Goal: Transaction & Acquisition: Purchase product/service

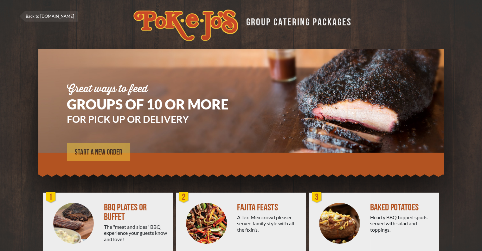
click at [104, 151] on span "START A NEW ORDER" at bounding box center [99, 152] width 48 height 8
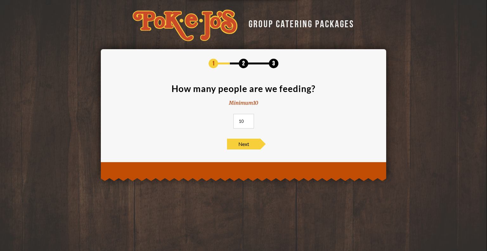
click at [250, 121] on input "10" at bounding box center [243, 121] width 21 height 15
click at [249, 120] on input "11" at bounding box center [243, 121] width 21 height 15
click at [249, 120] on input "12" at bounding box center [243, 121] width 21 height 15
click at [249, 120] on input "13" at bounding box center [243, 121] width 21 height 15
click at [249, 119] on input "14" at bounding box center [243, 121] width 21 height 15
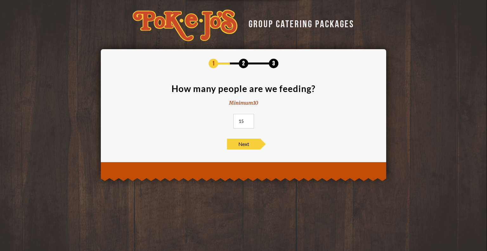
click at [249, 119] on input "15" at bounding box center [243, 121] width 21 height 15
click at [249, 119] on input "16" at bounding box center [243, 121] width 21 height 15
click at [249, 119] on input "17" at bounding box center [243, 121] width 21 height 15
click at [249, 119] on input "18" at bounding box center [243, 121] width 21 height 15
click at [249, 119] on input "19" at bounding box center [243, 121] width 21 height 15
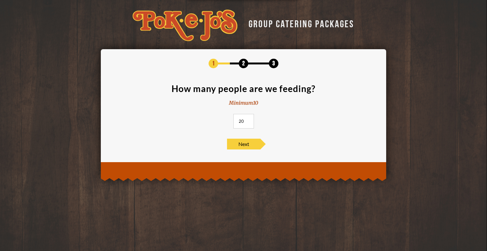
click at [249, 119] on input "20" at bounding box center [243, 121] width 21 height 15
click at [249, 119] on input "21" at bounding box center [243, 121] width 21 height 15
click at [249, 119] on input "22" at bounding box center [243, 121] width 21 height 15
click at [249, 119] on input "23" at bounding box center [243, 121] width 21 height 15
click at [249, 118] on input "24" at bounding box center [243, 121] width 21 height 15
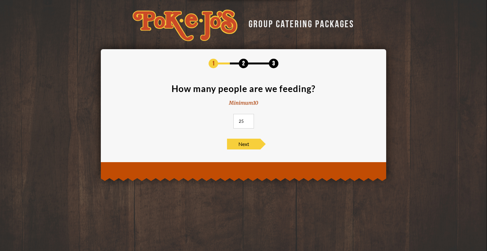
type input "25"
click at [249, 118] on input "25" at bounding box center [243, 121] width 21 height 15
click at [246, 142] on span "Next" at bounding box center [243, 144] width 33 height 11
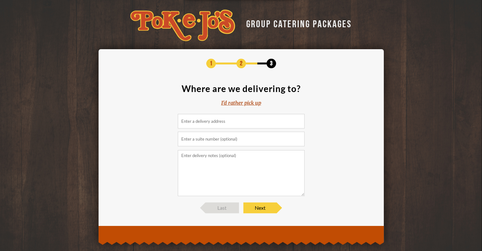
click at [245, 122] on input at bounding box center [241, 121] width 127 height 15
click at [230, 119] on input at bounding box center [241, 121] width 127 height 15
paste input "12000 RIO GRANDE BLVD NW, Albuquerque, NM 87112"
type input "Rio Grande Blvd NW, Albuquerque, NM, USA"
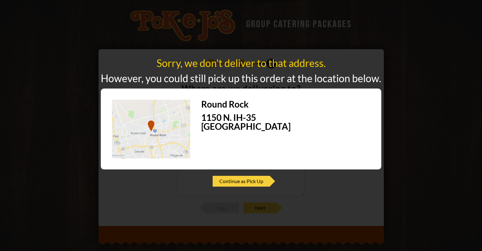
click at [43, 57] on div "Sorry, we don't deliver to that address. However, you could still pick up this …" at bounding box center [241, 125] width 482 height 251
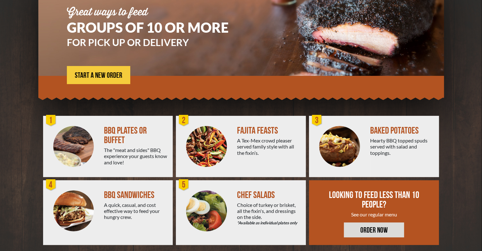
scroll to position [83, 0]
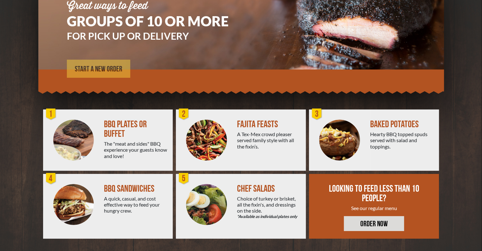
click at [109, 69] on span "START A NEW ORDER" at bounding box center [99, 69] width 48 height 8
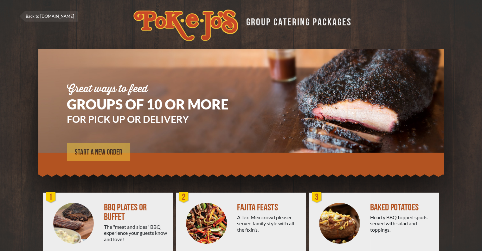
click at [101, 149] on span "START A NEW ORDER" at bounding box center [99, 152] width 48 height 8
click at [91, 152] on span "START A NEW ORDER" at bounding box center [99, 152] width 48 height 8
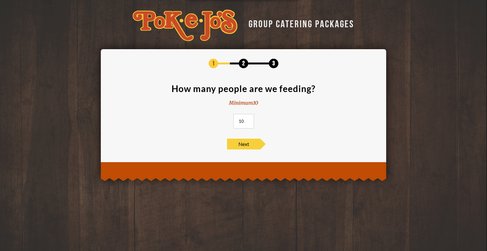
click at [248, 118] on input "10" at bounding box center [243, 121] width 21 height 15
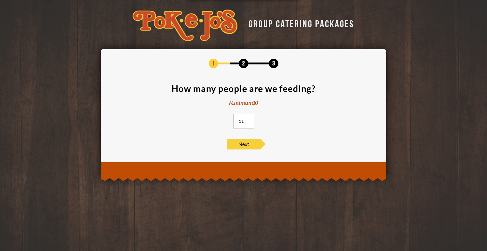
click at [248, 119] on input "11" at bounding box center [243, 121] width 21 height 15
click at [248, 119] on input "12" at bounding box center [243, 121] width 21 height 15
click at [248, 119] on input "13" at bounding box center [243, 121] width 21 height 15
click at [248, 119] on input "14" at bounding box center [243, 121] width 21 height 15
click at [248, 119] on input "15" at bounding box center [243, 121] width 21 height 15
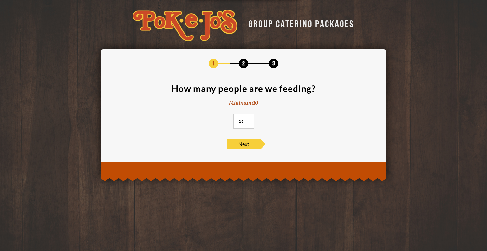
click at [248, 119] on input "16" at bounding box center [243, 121] width 21 height 15
click at [248, 119] on input "17" at bounding box center [243, 121] width 21 height 15
click at [248, 119] on input "18" at bounding box center [243, 121] width 21 height 15
click at [248, 119] on input "19" at bounding box center [243, 121] width 21 height 15
click at [248, 119] on input "20" at bounding box center [243, 121] width 21 height 15
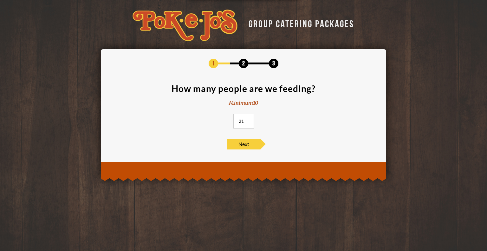
click at [248, 119] on input "21" at bounding box center [243, 121] width 21 height 15
click at [248, 119] on input "22" at bounding box center [243, 121] width 21 height 15
click at [248, 119] on input "23" at bounding box center [243, 121] width 21 height 15
click at [248, 119] on input "24" at bounding box center [243, 121] width 21 height 15
type input "25"
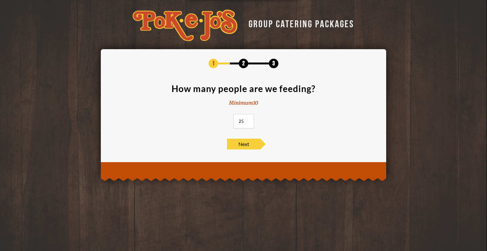
click at [248, 119] on input "25" at bounding box center [243, 121] width 21 height 15
click at [243, 146] on span "Next" at bounding box center [243, 144] width 33 height 11
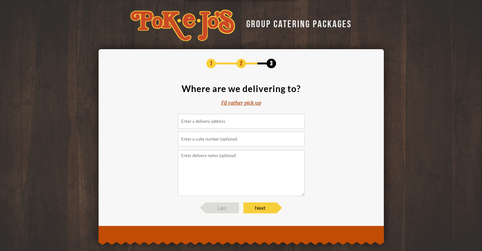
click at [234, 122] on input at bounding box center [241, 121] width 127 height 15
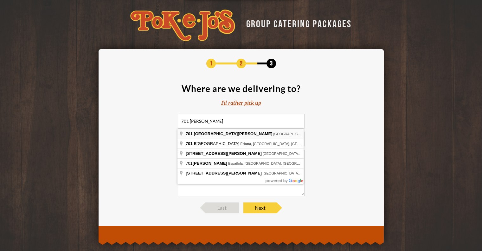
type input "701 East Parmer Lane, Austin, TX, USA"
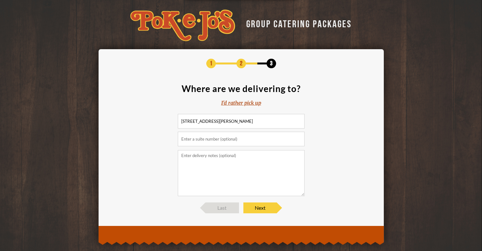
click at [208, 139] on input "text" at bounding box center [241, 139] width 127 height 15
type input "P"
type input "Dell PS2"
click at [223, 159] on textarea at bounding box center [241, 173] width 127 height 46
click at [198, 154] on textarea "Dell PS2 Lobby" at bounding box center [241, 173] width 127 height 46
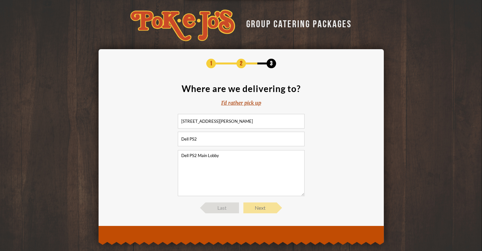
type textarea "Dell PS2 Main Lobby"
click at [261, 208] on span "Next" at bounding box center [259, 207] width 33 height 11
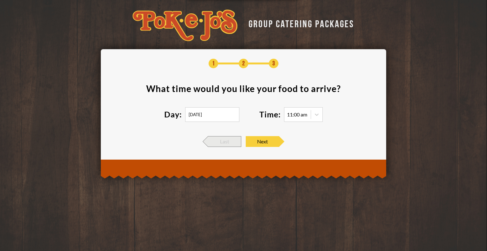
click at [218, 143] on span "Last" at bounding box center [224, 141] width 33 height 11
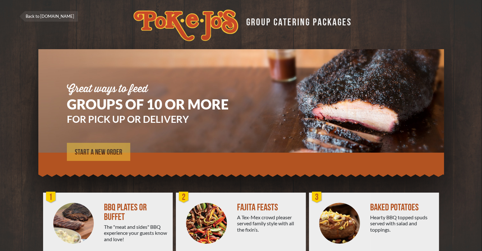
click at [111, 153] on span "START A NEW ORDER" at bounding box center [99, 152] width 48 height 8
click at [110, 148] on link "START A NEW ORDER" at bounding box center [98, 152] width 63 height 18
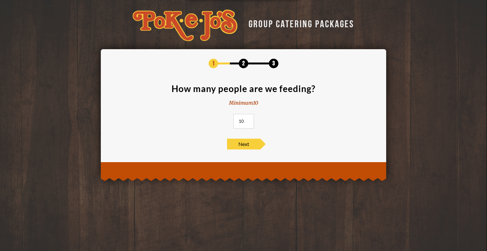
drag, startPoint x: 239, startPoint y: 120, endPoint x: 261, endPoint y: 120, distance: 22.2
click at [261, 120] on section "How many people are we feeding? Minimum 10 10" at bounding box center [243, 108] width 266 height 48
type input "25"
click at [242, 144] on span "Next" at bounding box center [243, 144] width 33 height 11
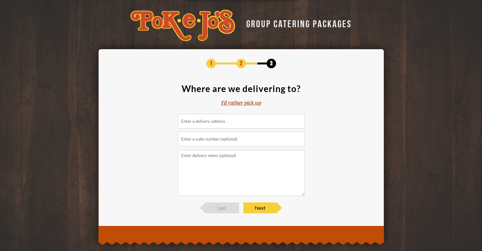
click at [234, 101] on div "I'd rather pick up" at bounding box center [241, 102] width 40 height 7
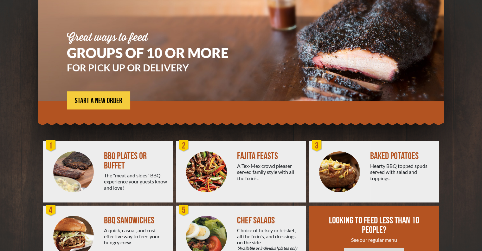
scroll to position [20, 0]
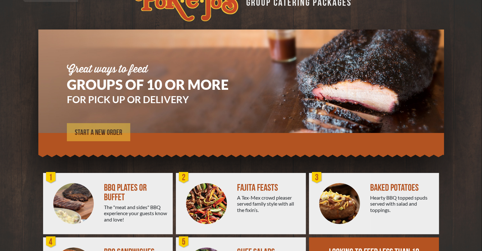
click at [95, 131] on span "START A NEW ORDER" at bounding box center [99, 133] width 48 height 8
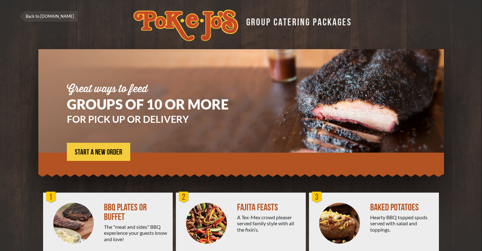
scroll to position [20, 0]
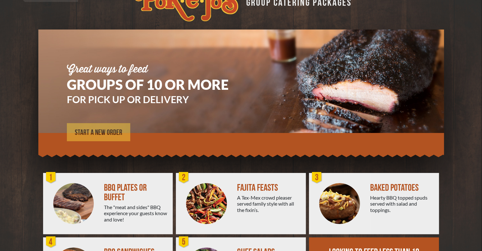
click at [100, 131] on span "START A NEW ORDER" at bounding box center [99, 133] width 48 height 8
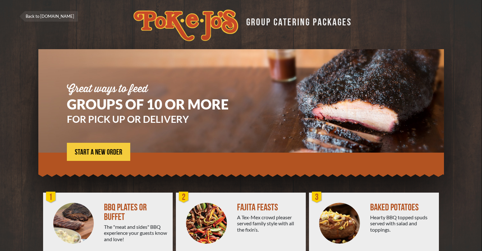
scroll to position [20, 0]
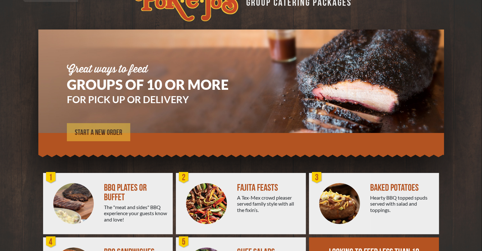
click at [106, 130] on span "START A NEW ORDER" at bounding box center [99, 133] width 48 height 8
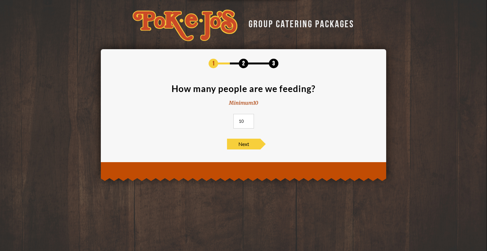
drag, startPoint x: 244, startPoint y: 120, endPoint x: 221, endPoint y: 122, distance: 23.9
click at [221, 122] on section "How many people are we feeding? Minimum 10 10" at bounding box center [243, 108] width 266 height 48
type input "25"
click at [240, 143] on span "Next" at bounding box center [243, 144] width 33 height 11
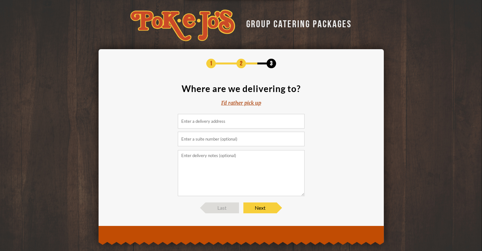
click at [230, 121] on input at bounding box center [241, 121] width 127 height 15
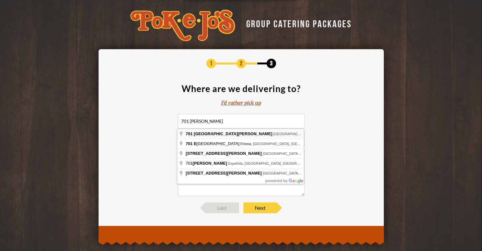
type input "701 East Parmer Lane, Austin, TX, USA"
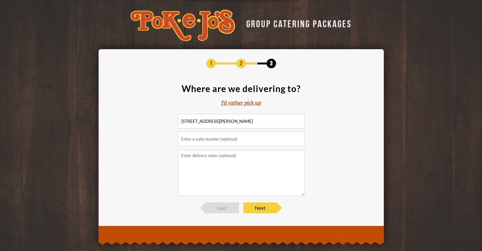
click at [219, 139] on input "text" at bounding box center [241, 139] width 127 height 15
type input "Dell PS2"
click at [232, 167] on textarea at bounding box center [241, 173] width 127 height 46
type textarea "Dell PS2 Main Lobby"
click at [260, 209] on span "Next" at bounding box center [259, 207] width 33 height 11
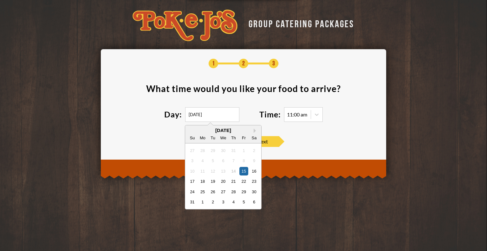
drag, startPoint x: 215, startPoint y: 115, endPoint x: 176, endPoint y: 115, distance: 39.3
click at [176, 115] on div "Day: 08/15/2025 Next Month August 2025 Su Mo Tu We Th Fr Sa 27 28 29 30 31 1 2 …" at bounding box center [211, 114] width 95 height 15
click at [223, 181] on div "20" at bounding box center [223, 181] width 9 height 9
type input "08/20/2025"
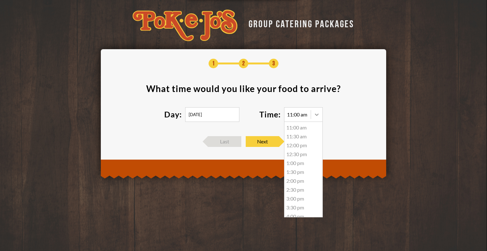
click at [316, 114] on icon at bounding box center [317, 114] width 4 height 2
click at [294, 138] on div "11:30 am" at bounding box center [303, 136] width 38 height 9
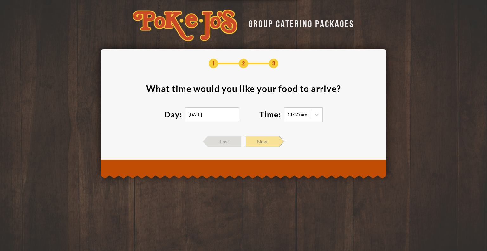
click at [261, 142] on span "Next" at bounding box center [262, 141] width 33 height 11
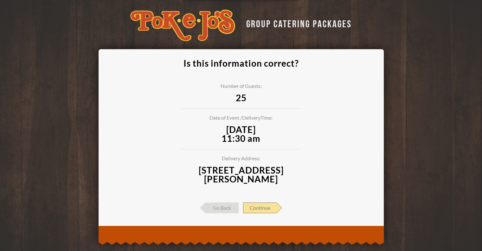
click at [258, 206] on span "Continue" at bounding box center [260, 207] width 34 height 11
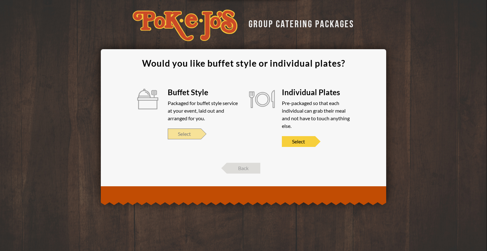
click at [182, 133] on span "Select" at bounding box center [184, 133] width 33 height 11
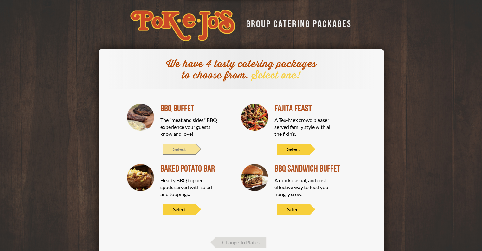
click at [178, 150] on span "Select" at bounding box center [179, 149] width 33 height 11
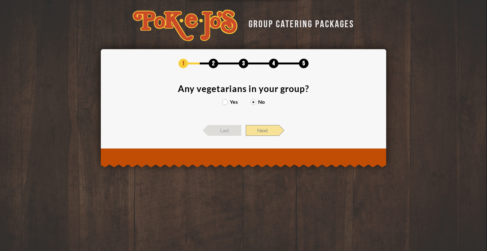
click at [262, 129] on span "Next" at bounding box center [262, 130] width 33 height 11
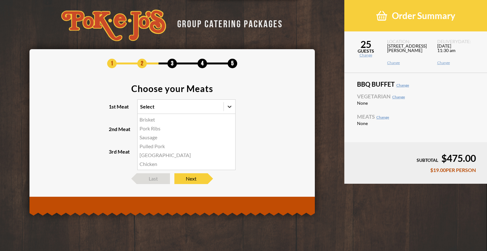
click at [230, 107] on icon at bounding box center [230, 107] width 4 height 2
click at [113, 109] on input "1st Meat option Brisket focused, 1 of 6. 6 results available. Use Up and Down t…" at bounding box center [113, 109] width 0 height 0
click at [142, 120] on div "Brisket" at bounding box center [187, 119] width 98 height 9
click at [113, 109] on input "1st Meat option Brisket focused, 1 of 6. 6 results available. Use Up and Down t…" at bounding box center [113, 109] width 0 height 0
click at [230, 129] on icon at bounding box center [230, 129] width 4 height 2
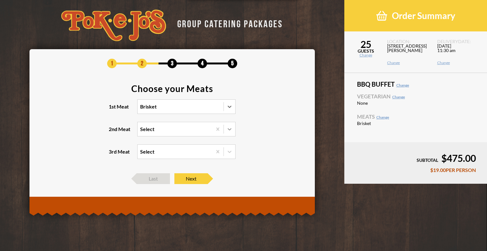
click at [113, 132] on input "2nd Meat Select" at bounding box center [113, 132] width 0 height 0
click at [159, 160] on div "Pulled Pork" at bounding box center [187, 159] width 98 height 9
click at [113, 132] on input "2nd Meat option Pulled Pork focused, 3 of 5. 5 results available. Use Up and Do…" at bounding box center [113, 132] width 0 height 0
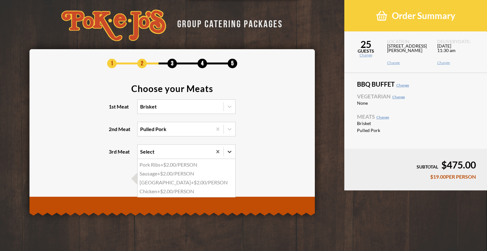
click at [230, 152] on icon at bounding box center [230, 152] width 4 height 2
click at [113, 154] on input "3rd Meat option Pork Ribs focused, 1 of 4. 4 results available. Use Up and Down…" at bounding box center [113, 154] width 0 height 0
click at [190, 191] on div "Chicken +$2.00/PERSON" at bounding box center [187, 191] width 98 height 9
click at [113, 154] on input "3rd Meat option Chicken focused, 4 of 4. 4 results available. Use Up and Down t…" at bounding box center [113, 154] width 0 height 0
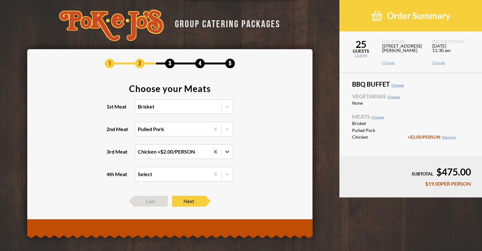
click at [226, 152] on icon at bounding box center [227, 151] width 6 height 6
click at [110, 154] on input "3rd Meat option Chicken, selected. 0 results available. Select is focused , pre…" at bounding box center [110, 154] width 0 height 0
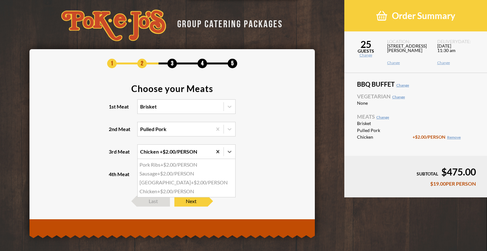
click at [214, 151] on div at bounding box center [217, 151] width 11 height 11
click at [113, 154] on input "3rd Meat option Chicken, selected. option Pork Ribs focused, 1 of 4. 4 results …" at bounding box center [113, 154] width 0 height 0
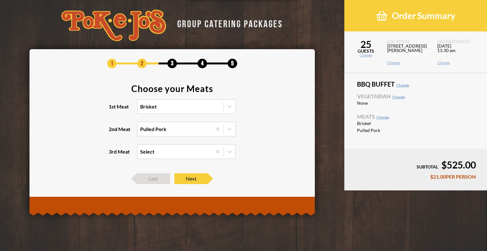
click at [247, 130] on section "Choose your Meats 1st Meat Brisket 2nd Meat Pulled Pork 3rd Meat Select" at bounding box center [172, 125] width 266 height 83
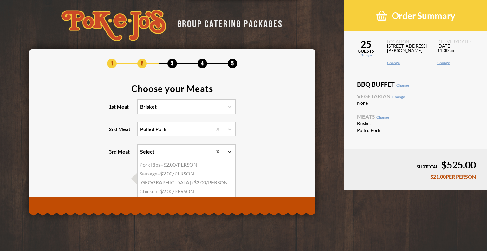
click at [229, 151] on icon at bounding box center [229, 151] width 6 height 6
click at [113, 154] on input "3rd Meat option Chicken, selected. option Pork Ribs focused, 1 of 4. 4 results …" at bounding box center [113, 154] width 0 height 0
click at [262, 164] on section "Choose your Meats 1st Meat Brisket 2nd Meat Pulled Pork 3rd Meat option Chicken…" at bounding box center [172, 125] width 266 height 83
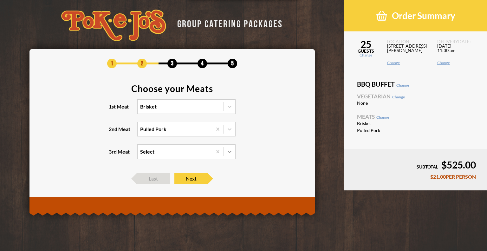
click at [230, 152] on icon at bounding box center [230, 152] width 4 height 2
click at [113, 154] on input "3rd Meat Select" at bounding box center [113, 154] width 0 height 0
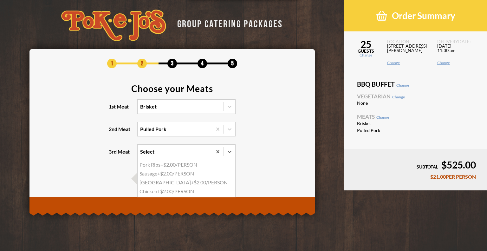
click at [179, 191] on div "Chicken +$2.00/PERSON" at bounding box center [187, 191] width 98 height 9
click at [113, 154] on input "3rd Meat option Chicken, selected. option Chicken focused, 4 of 4. 4 results av…" at bounding box center [113, 154] width 0 height 0
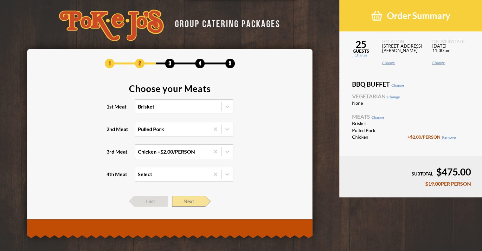
click at [190, 202] on span "Next" at bounding box center [188, 201] width 33 height 11
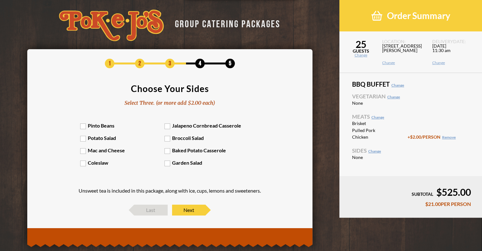
click at [168, 125] on label "Jalapeno Cornbread Casserole" at bounding box center [207, 125] width 84 height 6
click at [0, 0] on input "Jalapeno Cornbread Casserole" at bounding box center [0, 0] width 0 height 0
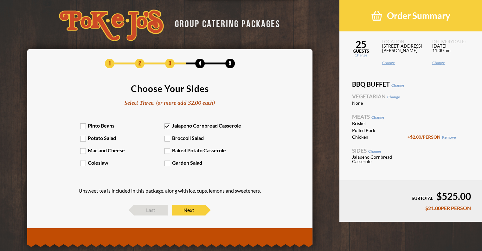
click at [83, 163] on label "Coleslaw" at bounding box center [122, 162] width 84 height 6
click at [0, 0] on input "Coleslaw" at bounding box center [0, 0] width 0 height 0
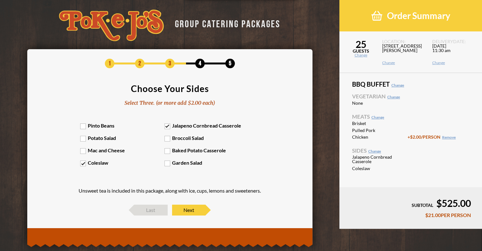
click at [84, 124] on label "Pinto Beans" at bounding box center [122, 125] width 84 height 6
click at [0, 0] on input "Pinto Beans" at bounding box center [0, 0] width 0 height 0
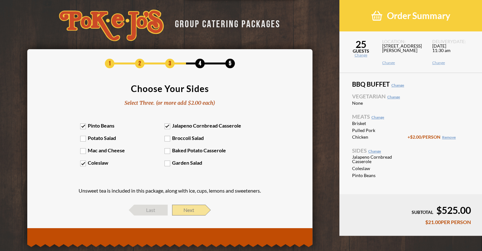
click at [192, 211] on span "Next" at bounding box center [188, 209] width 33 height 11
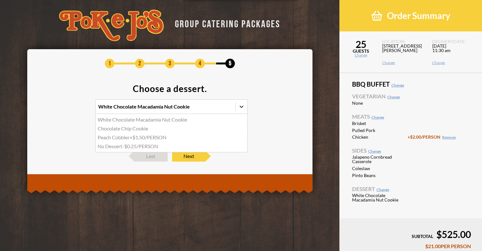
click at [240, 107] on icon at bounding box center [241, 106] width 6 height 6
click at [71, 109] on input "option White Chocolate Macadamia Nut Cookie focused, 1 of 4. 4 results availabl…" at bounding box center [71, 109] width 0 height 0
click at [135, 129] on div "Chocolate Chip Cookie" at bounding box center [172, 128] width 152 height 9
click at [71, 109] on input "option Chocolate Chip Cookie focused, 2 of 4. 4 results available. Use Up and D…" at bounding box center [71, 109] width 0 height 0
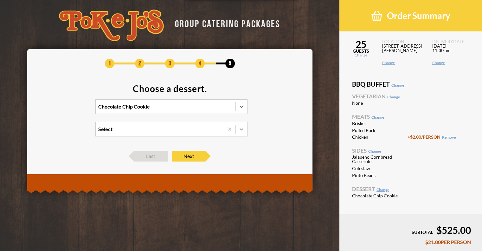
click at [242, 128] on icon at bounding box center [241, 129] width 6 height 6
click at [71, 132] on input "Select" at bounding box center [71, 132] width 0 height 0
click at [275, 133] on section "Choose a dessert. Chocolate Chip Cookie option White Chocolate Macadamia Nut Co…" at bounding box center [170, 114] width 266 height 60
click at [242, 129] on icon at bounding box center [242, 129] width 4 height 2
click at [71, 132] on input "option White Chocolate Macadamia Nut Cookie focused, 1 of 2. 2 results availabl…" at bounding box center [71, 132] width 0 height 0
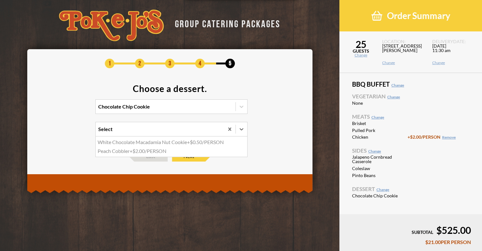
click at [178, 142] on div "White Chocolate Macadamia Nut Cookie +$0.50/PERSON" at bounding box center [172, 142] width 152 height 9
click at [71, 132] on input "option White Chocolate Macadamia Nut Cookie focused, 1 of 2. 2 results availabl…" at bounding box center [71, 132] width 0 height 0
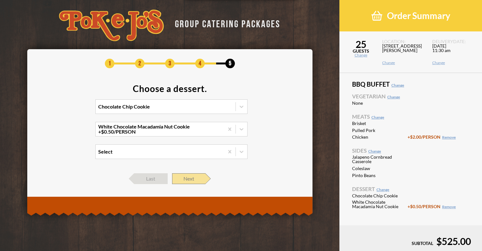
click at [193, 176] on span "Next" at bounding box center [188, 178] width 33 height 11
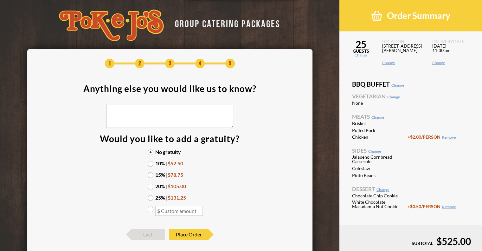
drag, startPoint x: 152, startPoint y: 175, endPoint x: 190, endPoint y: 173, distance: 38.7
click at [152, 175] on label "15% | $78.75" at bounding box center [170, 174] width 44 height 5
click at [0, 0] on input "15% | $78.75" at bounding box center [0, 0] width 0 height 0
click at [187, 236] on span "Place Order" at bounding box center [188, 234] width 39 height 11
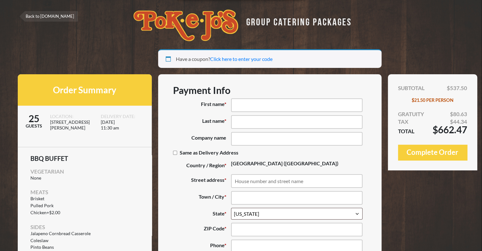
select select "[GEOGRAPHIC_DATA]"
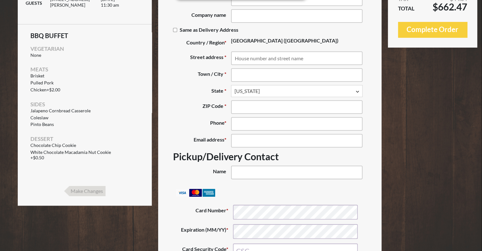
scroll to position [127, 0]
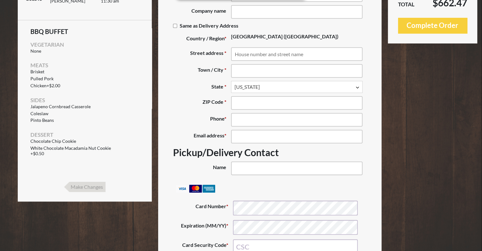
click at [91, 185] on input "Make Changes" at bounding box center [85, 187] width 42 height 10
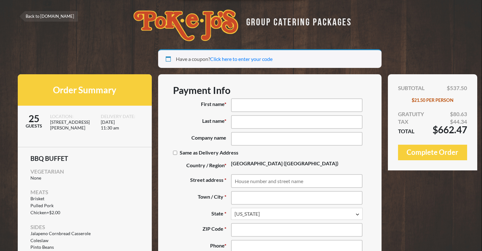
select select "[GEOGRAPHIC_DATA]"
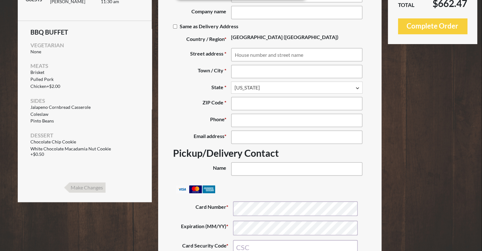
click at [85, 185] on input "Make Changes" at bounding box center [85, 187] width 42 height 10
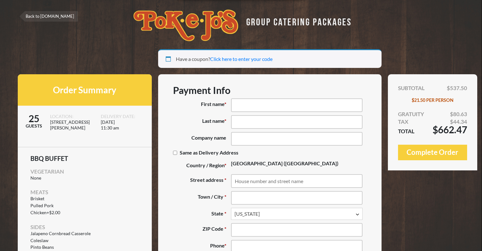
select select "[GEOGRAPHIC_DATA]"
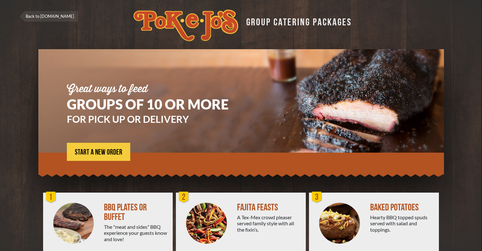
scroll to position [20, 0]
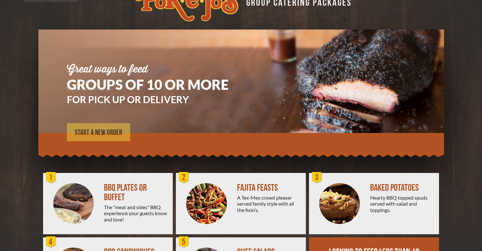
click at [108, 133] on span "START A NEW ORDER" at bounding box center [99, 133] width 48 height 8
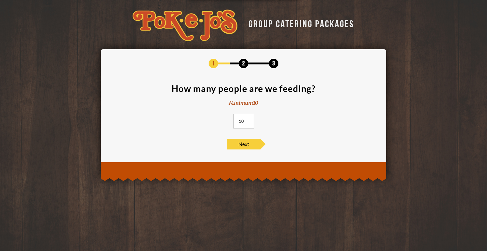
drag, startPoint x: 245, startPoint y: 121, endPoint x: 235, endPoint y: 121, distance: 9.8
click at [235, 121] on input "10" at bounding box center [243, 121] width 21 height 15
type input "25"
click at [242, 143] on span "Next" at bounding box center [243, 144] width 33 height 11
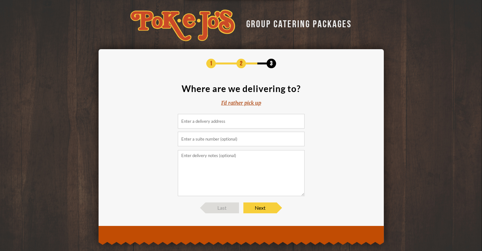
click at [232, 121] on input at bounding box center [241, 121] width 127 height 15
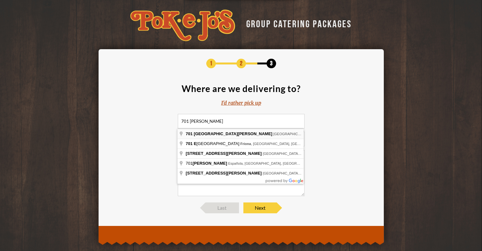
type input "701 East Parmer Lane, Austin, TX, USA"
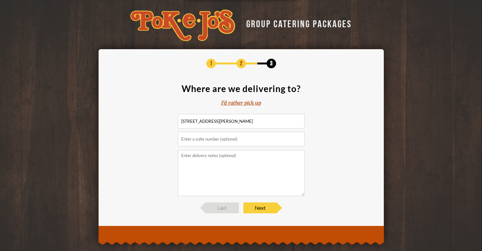
click at [223, 139] on input "text" at bounding box center [241, 139] width 127 height 15
type input "Dell PS2"
click at [223, 159] on textarea at bounding box center [241, 173] width 127 height 46
type textarea "D"
click at [214, 140] on input "Dell PS2" at bounding box center [241, 139] width 127 height 15
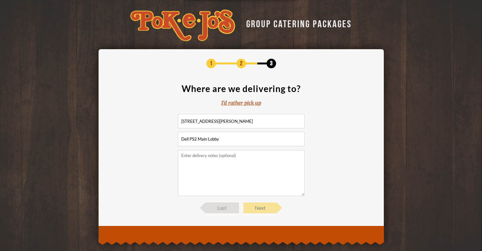
type input "Dell PS2 Main Lobby"
click at [260, 208] on span "Next" at bounding box center [259, 207] width 33 height 11
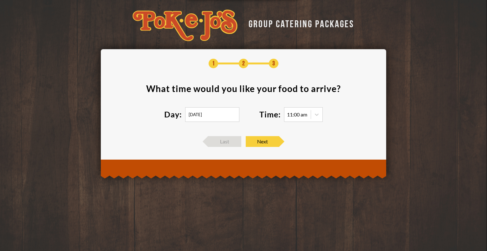
click at [218, 115] on input "08/15/2025" at bounding box center [212, 114] width 54 height 15
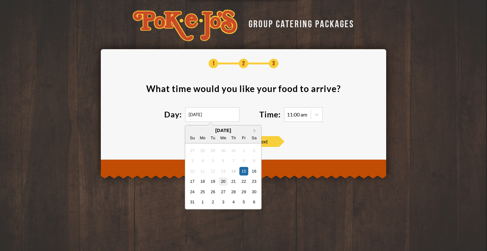
click at [223, 182] on div "20" at bounding box center [223, 181] width 9 height 9
type input "08/20/2025"
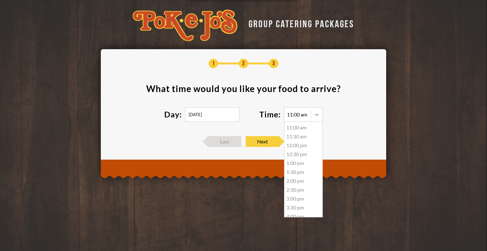
click at [316, 114] on icon at bounding box center [317, 114] width 4 height 2
click at [300, 114] on div "11:00 am" at bounding box center [297, 114] width 20 height 5
click at [296, 136] on div "11:30 am" at bounding box center [303, 136] width 38 height 9
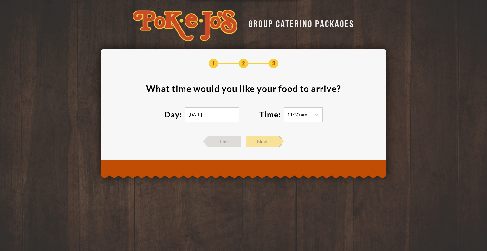
click at [268, 139] on span "Next" at bounding box center [262, 141] width 33 height 11
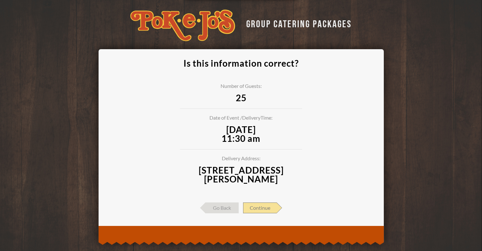
click at [257, 207] on span "Continue" at bounding box center [260, 207] width 34 height 11
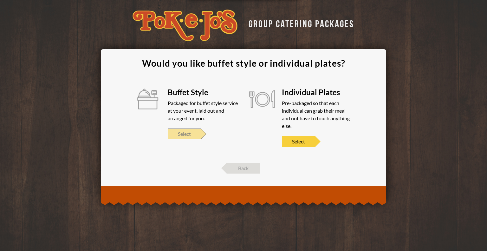
click at [188, 134] on span "Select" at bounding box center [184, 133] width 33 height 11
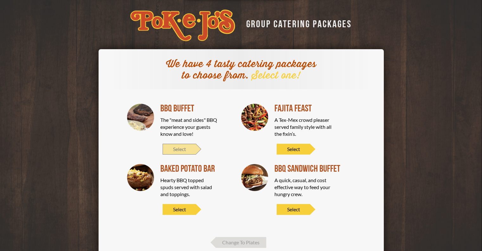
click at [181, 147] on span "Select" at bounding box center [179, 149] width 33 height 11
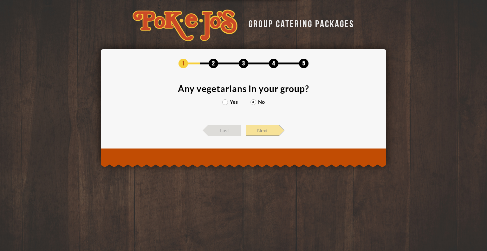
click at [263, 131] on span "Next" at bounding box center [262, 130] width 33 height 11
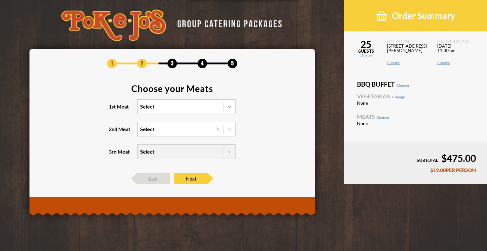
click at [230, 106] on icon at bounding box center [229, 106] width 6 height 6
click at [113, 109] on input "1st Meat Select" at bounding box center [113, 109] width 0 height 0
click at [152, 119] on div "Brisket" at bounding box center [187, 119] width 98 height 9
click at [113, 109] on input "1st Meat option Brisket focused, 1 of 6. 6 results available. Use Up and Down t…" at bounding box center [113, 109] width 0 height 0
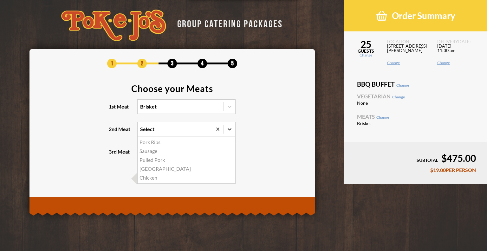
click at [230, 129] on icon at bounding box center [230, 129] width 4 height 2
click at [113, 132] on input "2nd Meat option Pork Ribs focused, 1 of 5. 5 results available. Use Up and Down…" at bounding box center [113, 132] width 0 height 0
click at [152, 177] on div "Chicken" at bounding box center [187, 177] width 98 height 9
click at [113, 132] on input "2nd Meat option Chicken focused, 5 of 5. 5 results available. Use Up and Down t…" at bounding box center [113, 132] width 0 height 0
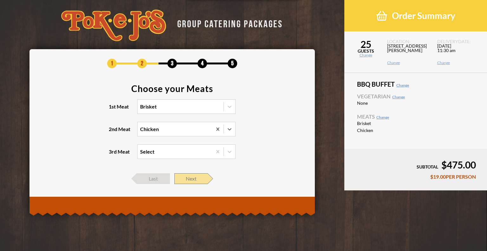
click at [192, 177] on span "Next" at bounding box center [190, 178] width 33 height 11
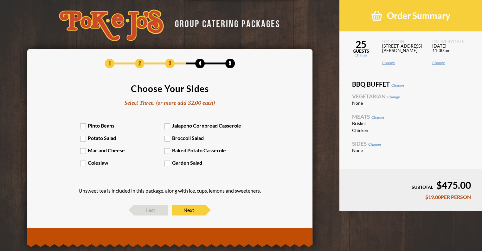
click at [83, 125] on label "Pinto Beans" at bounding box center [122, 125] width 84 height 6
click at [0, 0] on input "Pinto Beans" at bounding box center [0, 0] width 0 height 0
click at [83, 160] on label "Coleslaw" at bounding box center [122, 162] width 84 height 6
click at [0, 0] on input "Coleslaw" at bounding box center [0, 0] width 0 height 0
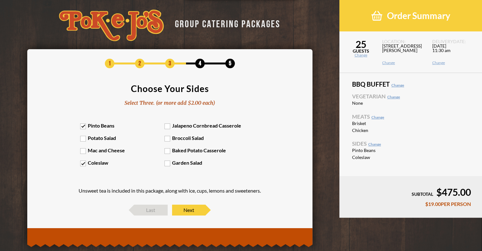
click at [165, 126] on label "Jalapeno Cornbread Casserole" at bounding box center [207, 125] width 84 height 6
click at [0, 0] on input "Jalapeno Cornbread Casserole" at bounding box center [0, 0] width 0 height 0
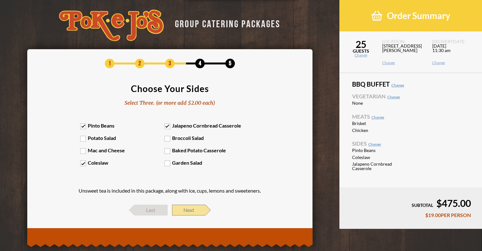
click at [191, 206] on span "Next" at bounding box center [188, 209] width 33 height 11
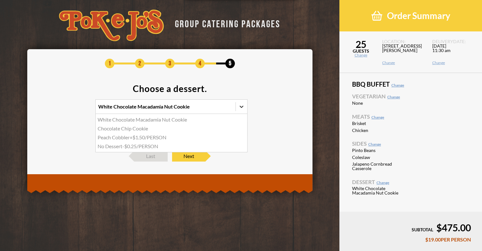
click at [240, 105] on icon at bounding box center [241, 106] width 6 height 6
click at [71, 109] on input "option White Chocolate Macadamia Nut Cookie focused, 1 of 4. 4 results availabl…" at bounding box center [71, 109] width 0 height 0
click at [147, 128] on div "Chocolate Chip Cookie" at bounding box center [172, 128] width 152 height 9
click at [71, 109] on input "option Chocolate Chip Cookie focused, 2 of 4. 4 results available. Use Up and D…" at bounding box center [71, 109] width 0 height 0
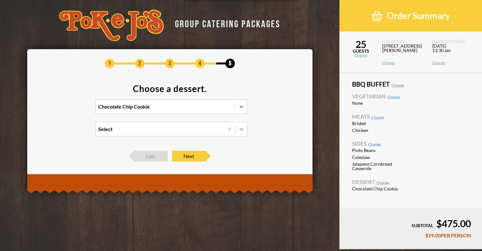
click at [243, 129] on icon at bounding box center [242, 129] width 4 height 2
click at [71, 132] on input "Select" at bounding box center [71, 132] width 0 height 0
click at [243, 129] on icon at bounding box center [242, 129] width 4 height 2
click at [71, 132] on input "0 results available. Select is focused , press Down to open the menu, Select" at bounding box center [71, 132] width 0 height 0
click at [191, 157] on span "Next" at bounding box center [188, 156] width 33 height 11
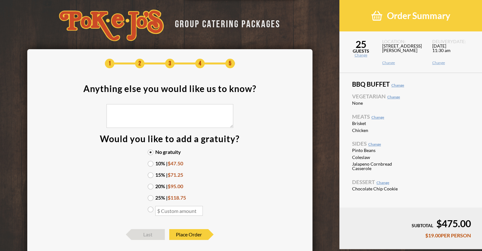
drag, startPoint x: 150, startPoint y: 176, endPoint x: 174, endPoint y: 172, distance: 23.7
click at [150, 175] on label "15% | $71.25" at bounding box center [170, 174] width 44 height 5
click at [0, 0] on input "15% | $71.25" at bounding box center [0, 0] width 0 height 0
click at [186, 234] on span "Place Order" at bounding box center [188, 234] width 39 height 11
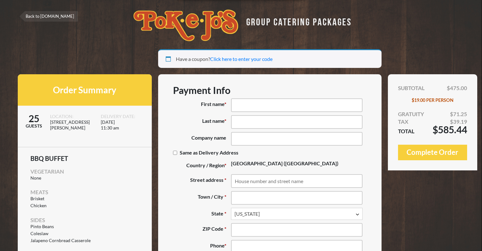
select select "[GEOGRAPHIC_DATA]"
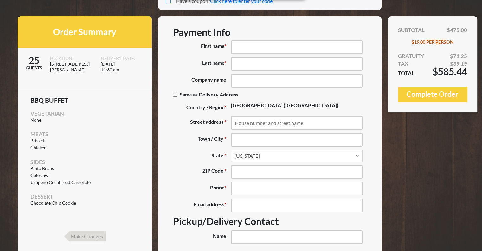
scroll to position [63, 0]
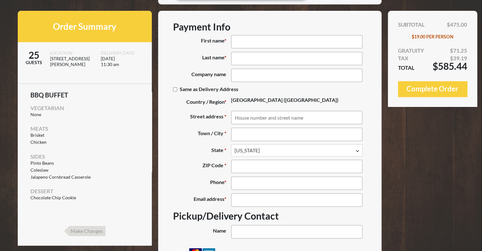
click at [90, 230] on input "Make Changes" at bounding box center [85, 231] width 42 height 10
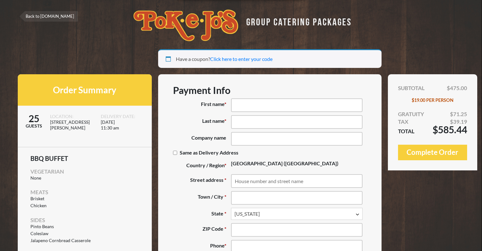
select select "[GEOGRAPHIC_DATA]"
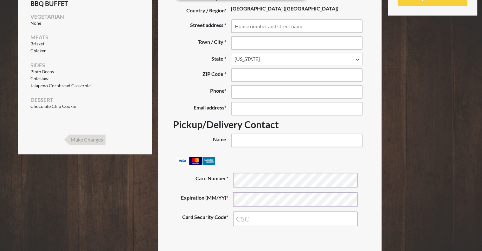
scroll to position [159, 0]
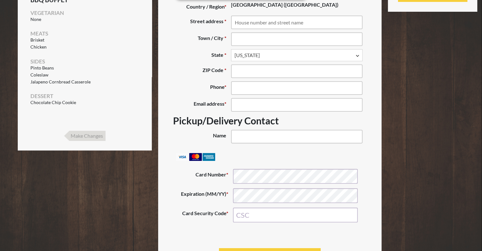
click at [89, 138] on input "Make Changes" at bounding box center [85, 136] width 42 height 10
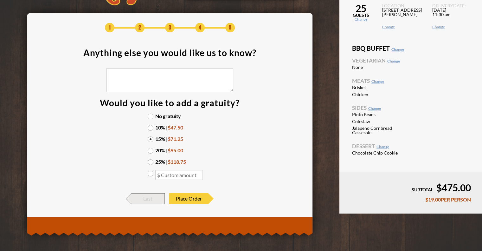
click at [149, 199] on span "Last" at bounding box center [148, 198] width 33 height 11
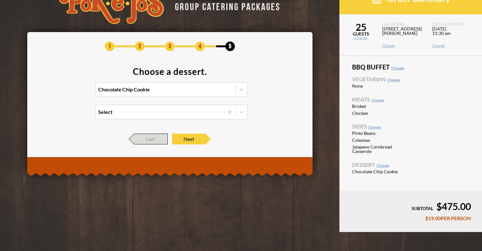
scroll to position [16, 0]
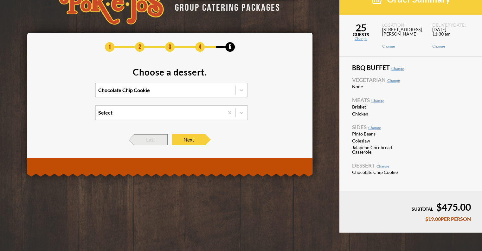
click at [155, 139] on span "Last" at bounding box center [150, 139] width 33 height 11
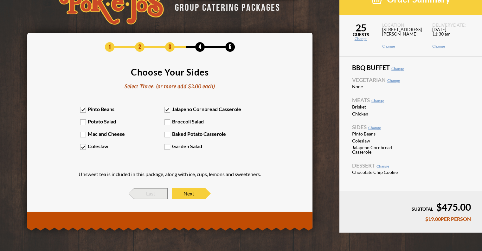
click at [148, 194] on span "Last" at bounding box center [150, 193] width 33 height 11
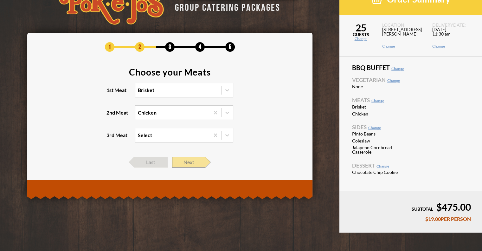
click at [184, 160] on span "Next" at bounding box center [188, 162] width 33 height 11
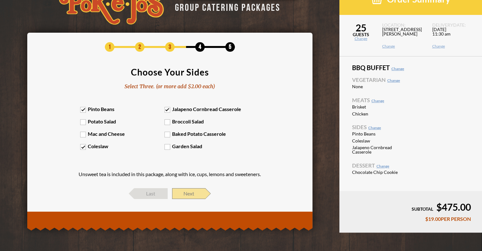
click at [196, 193] on span "Next" at bounding box center [188, 193] width 33 height 11
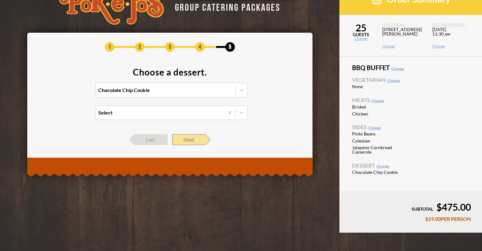
click at [191, 140] on span "Next" at bounding box center [188, 139] width 33 height 11
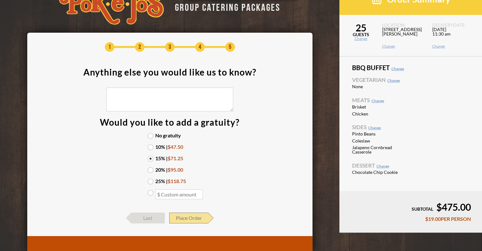
click at [199, 217] on span "Place Order" at bounding box center [188, 217] width 39 height 11
click at [195, 216] on span "Place Order" at bounding box center [188, 217] width 39 height 11
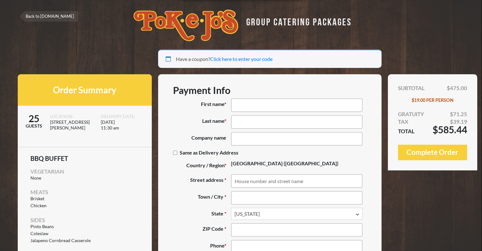
select select "[GEOGRAPHIC_DATA]"
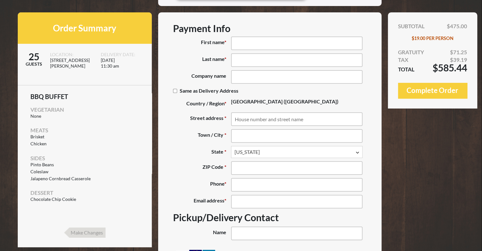
scroll to position [63, 0]
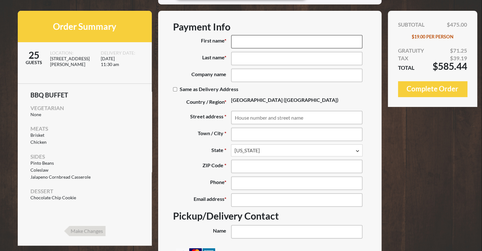
click at [247, 42] on input "First name *" at bounding box center [297, 42] width 132 height 14
type input "[PERSON_NAME]"
click at [249, 55] on input "Last name *" at bounding box center [297, 59] width 132 height 14
type input "[PERSON_NAME]"
click at [243, 75] on input "Company name (optional)" at bounding box center [297, 75] width 132 height 14
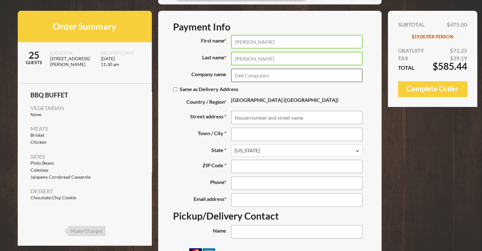
type input "Dell Computers"
click at [260, 116] on input "Street address *" at bounding box center [297, 118] width 132 height 14
type input "[STREET_ADDRESS]"
type input "Round Rock"
type input "78681"
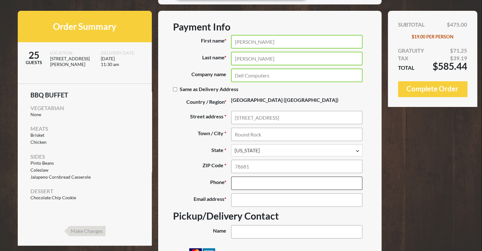
type input "[PHONE_NUMBER]"
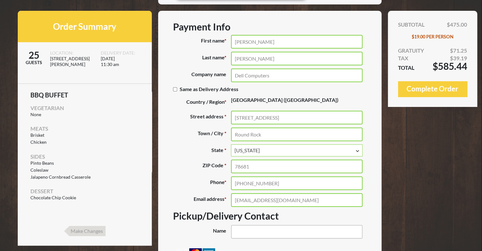
drag, startPoint x: 296, startPoint y: 203, endPoint x: 225, endPoint y: 203, distance: 71.0
click at [225, 203] on p "Email address * [EMAIL_ADDRESS][DOMAIN_NAME]" at bounding box center [270, 200] width 194 height 14
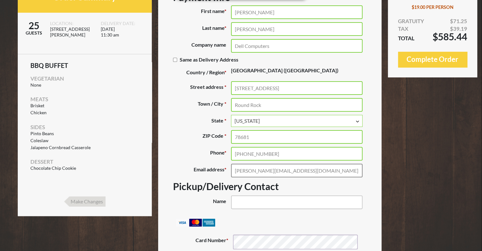
scroll to position [95, 0]
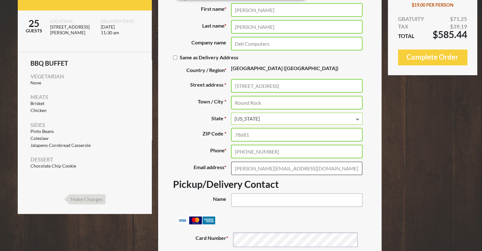
type input "[PERSON_NAME][EMAIL_ADDRESS][DOMAIN_NAME]"
click at [260, 196] on input "Name (optional)" at bounding box center [297, 200] width 132 height 14
type input "[PERSON_NAME]"
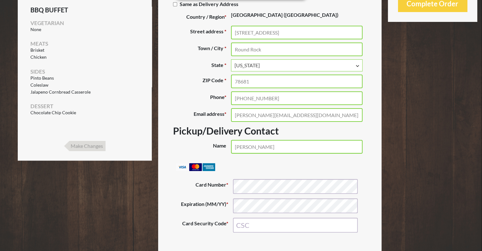
scroll to position [159, 0]
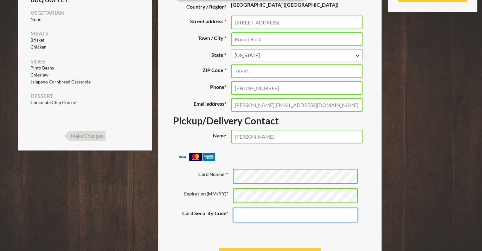
click at [252, 215] on input "Card Security Code *" at bounding box center [295, 214] width 125 height 15
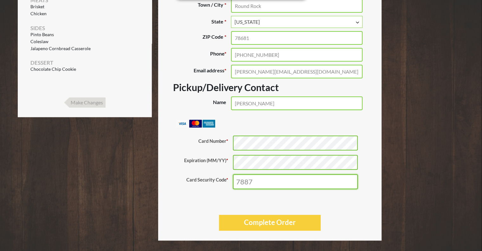
scroll to position [197, 0]
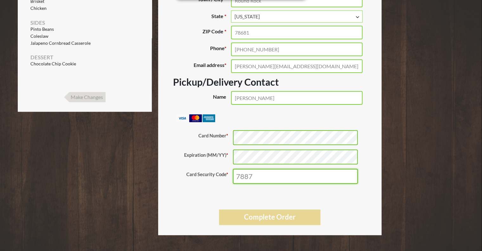
type input "7887"
click at [272, 218] on button "Complete Order" at bounding box center [270, 217] width 102 height 16
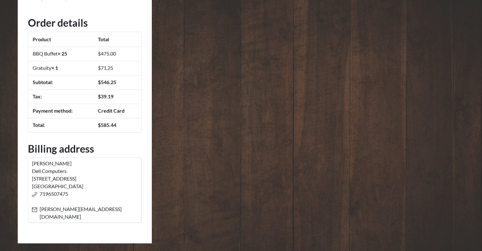
scroll to position [136, 0]
click at [72, 137] on div "Thank you. Your order has been received. Order number: 4773 Date Submitted: [DA…" at bounding box center [85, 78] width 134 height 330
